Goal: Information Seeking & Learning: Stay updated

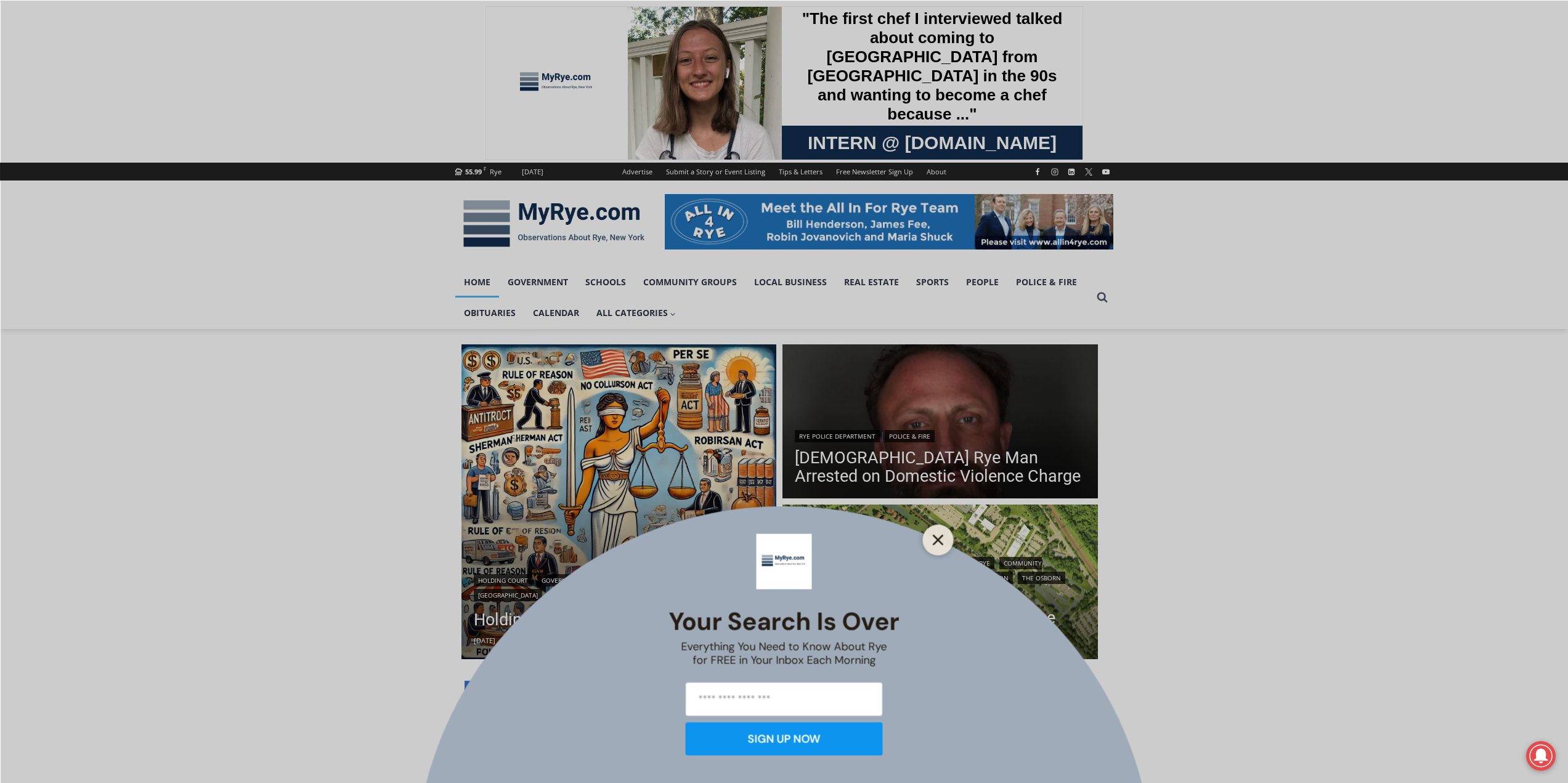
click at [942, 539] on icon "Close" at bounding box center [938, 540] width 11 height 11
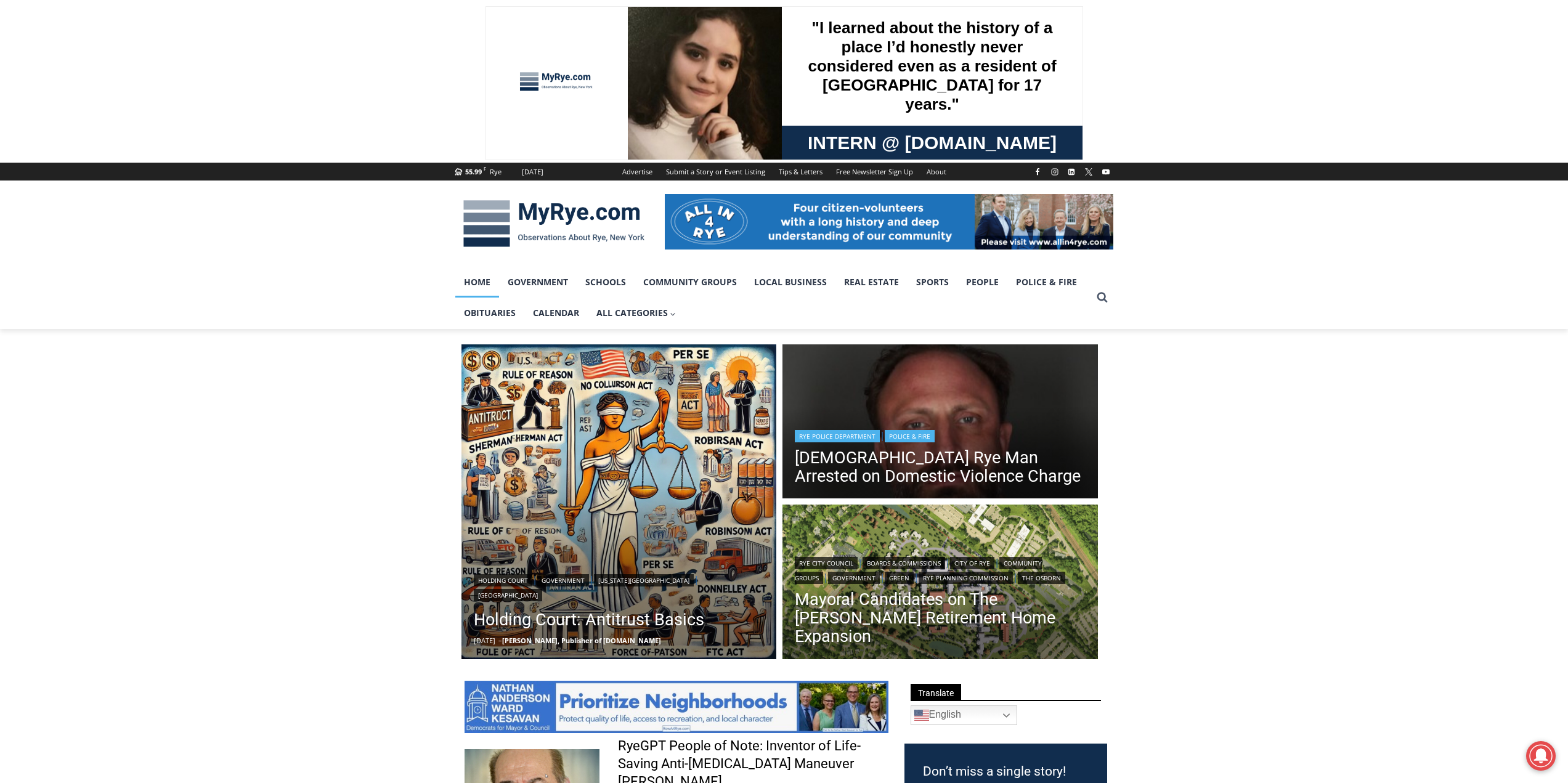
click at [1009, 400] on img "Read More 42 Year Old Rye Man Arrested on Domestic Violence Charge" at bounding box center [940, 423] width 315 height 158
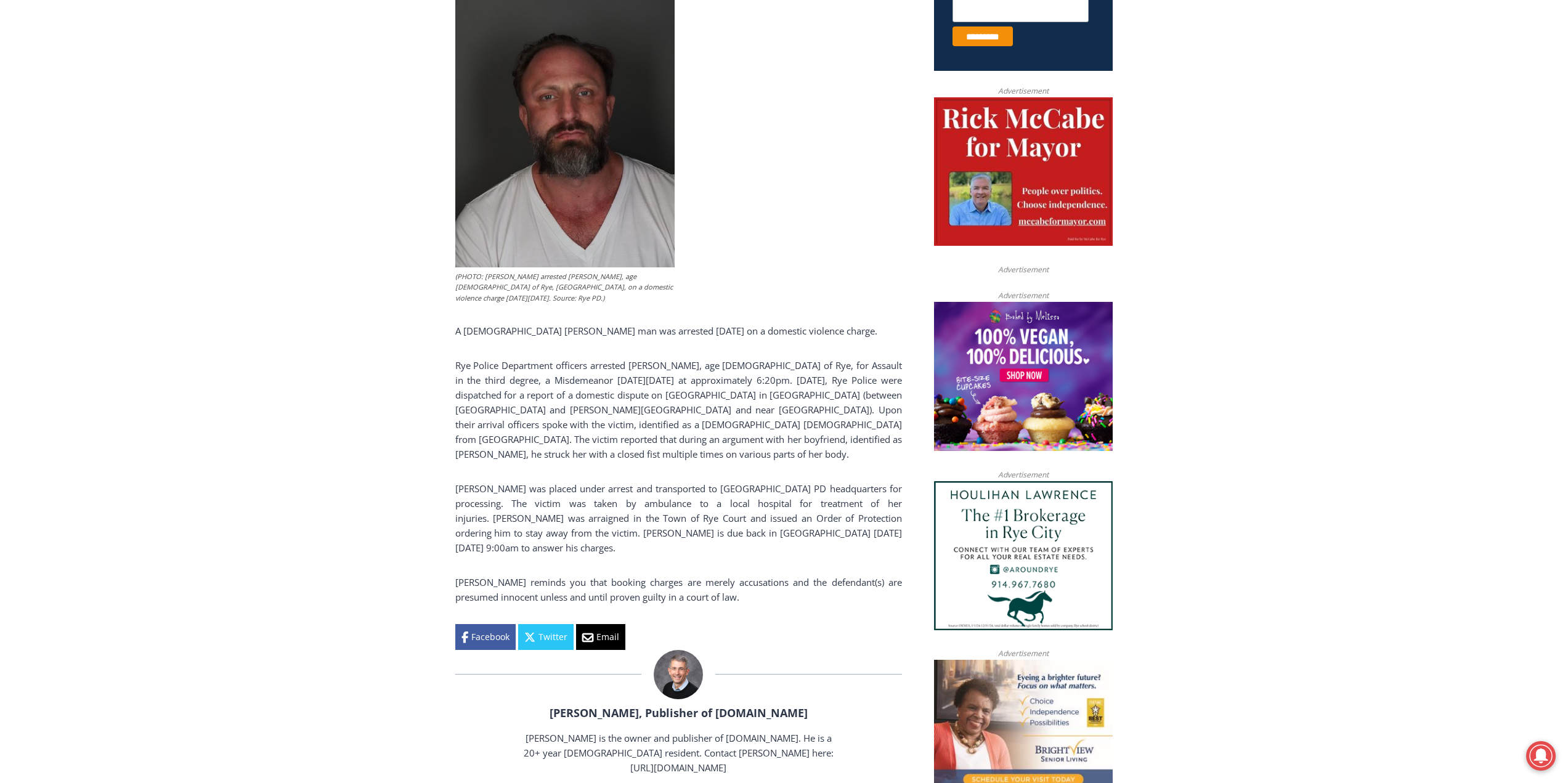
scroll to position [555, 0]
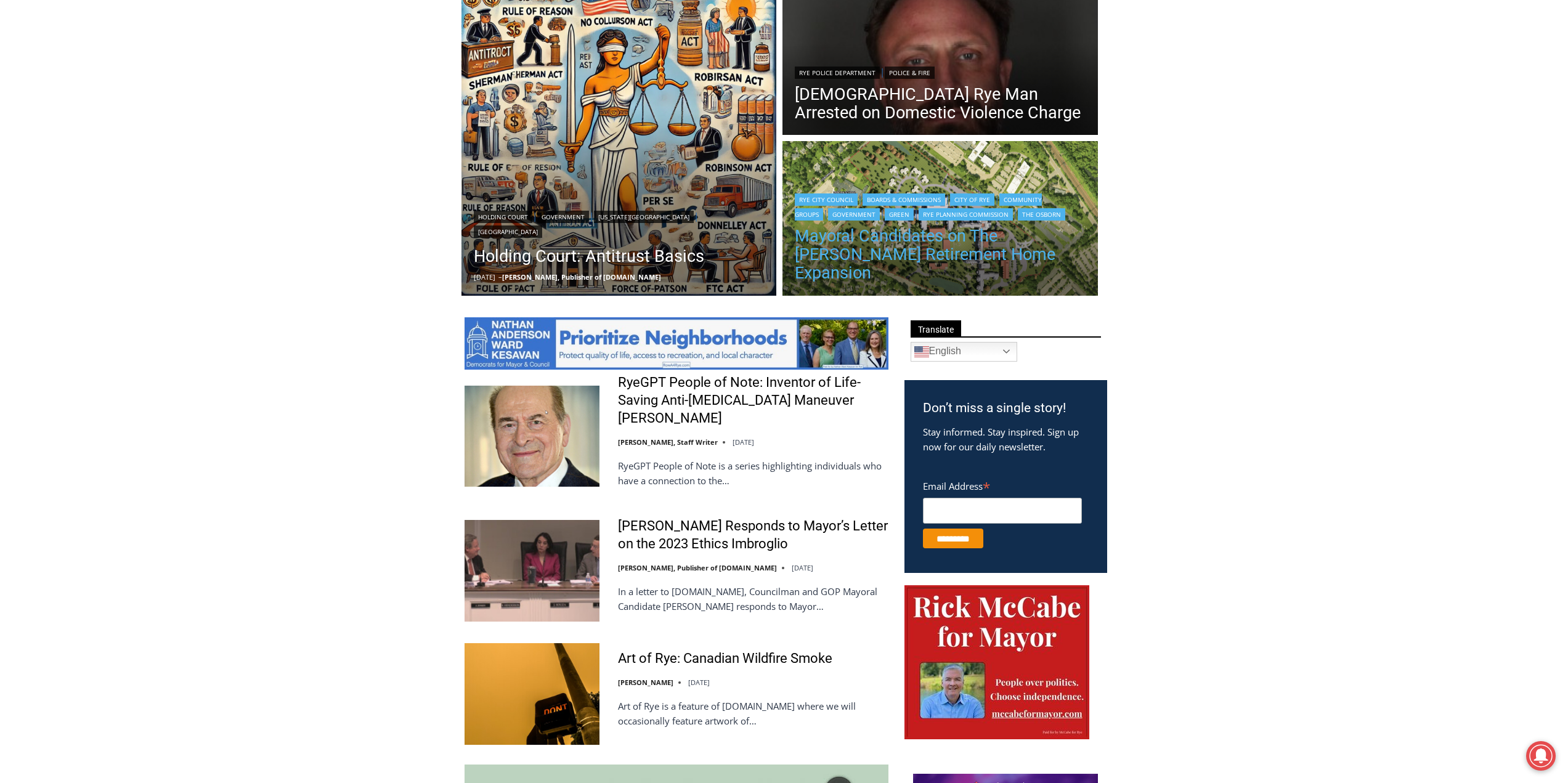
scroll to position [224, 0]
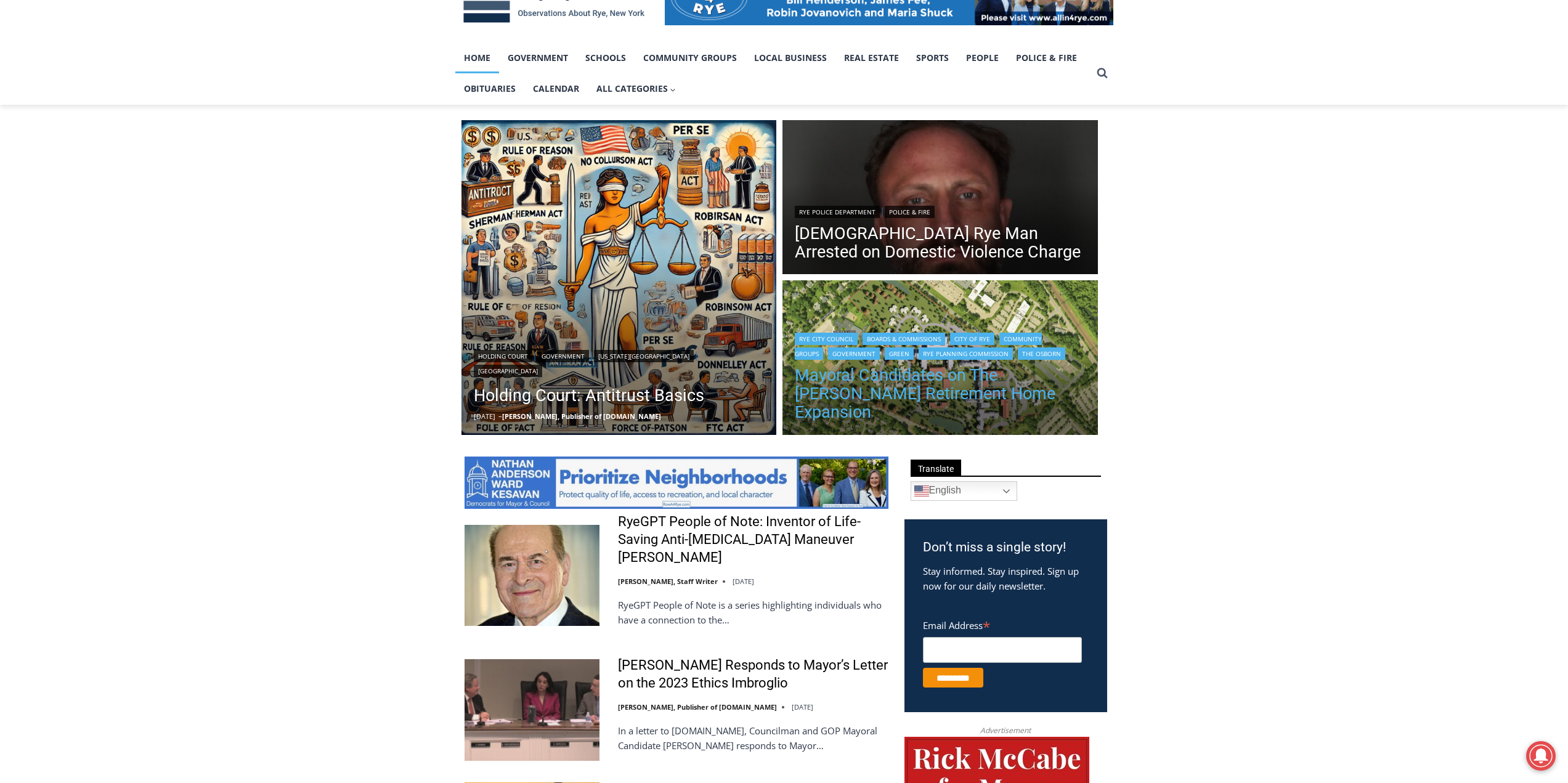
click at [976, 406] on link "Mayoral Candidates on The [PERSON_NAME] Retirement Home Expansion" at bounding box center [940, 393] width 291 height 55
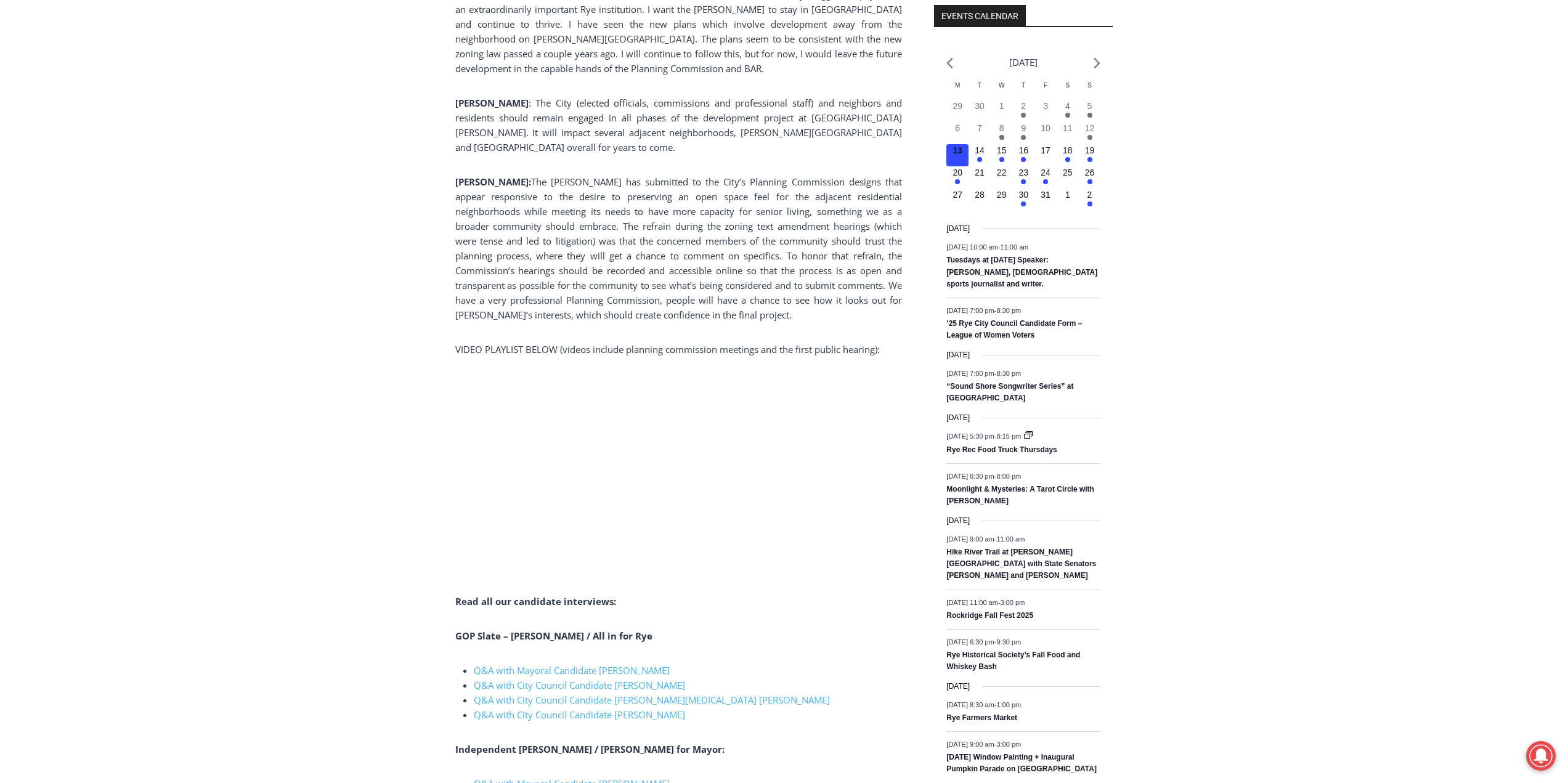
scroll to position [1332, 0]
